Goal: Navigation & Orientation: Find specific page/section

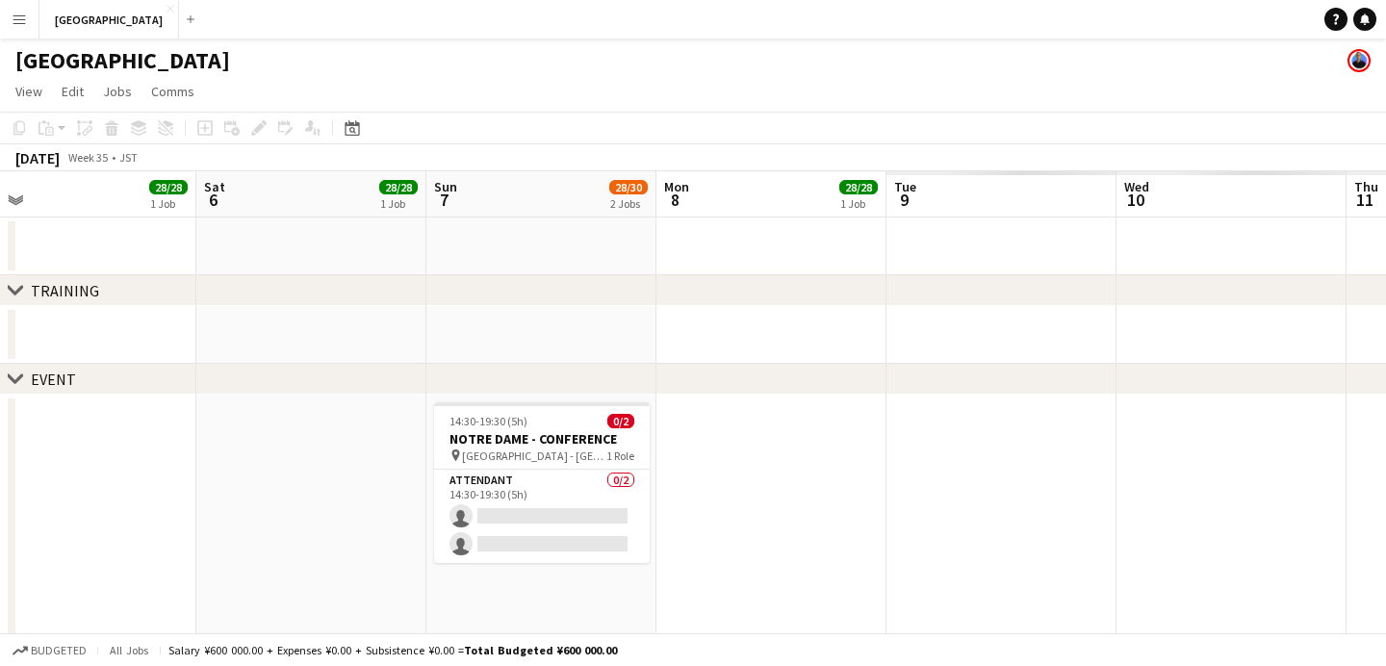
scroll to position [0, 627]
